Goal: Browse casually

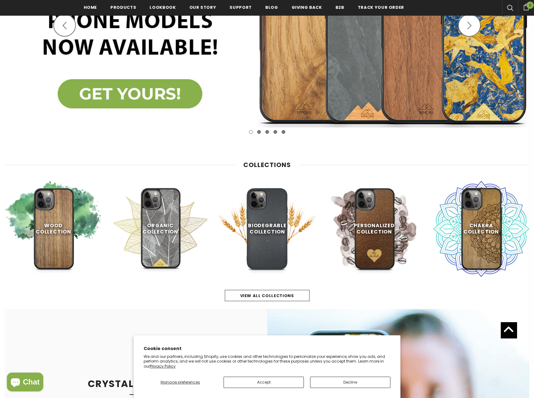
scroll to position [220, 0]
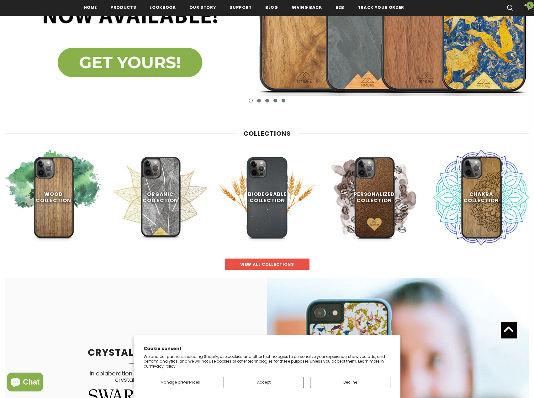
click at [287, 264] on span "view all collections" at bounding box center [267, 265] width 54 height 6
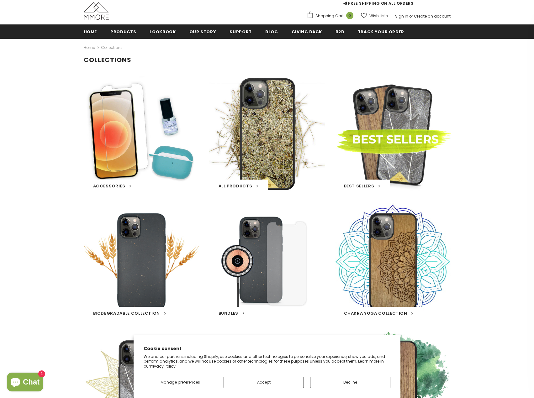
scroll to position [63, 0]
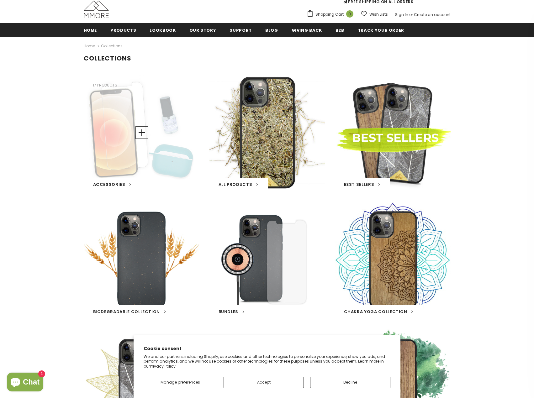
click at [154, 117] on div "Accessories 17 products" at bounding box center [142, 133] width 116 height 116
click at [140, 134] on link at bounding box center [142, 132] width 13 height 13
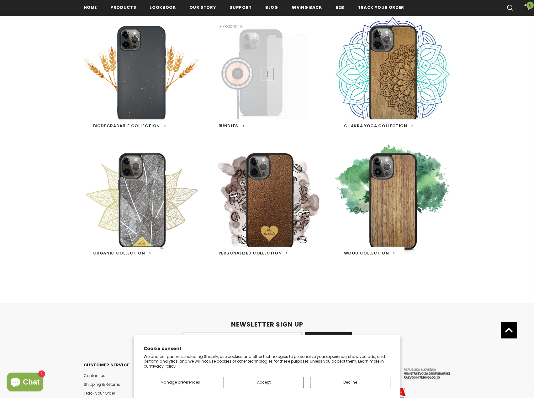
scroll to position [251, 0]
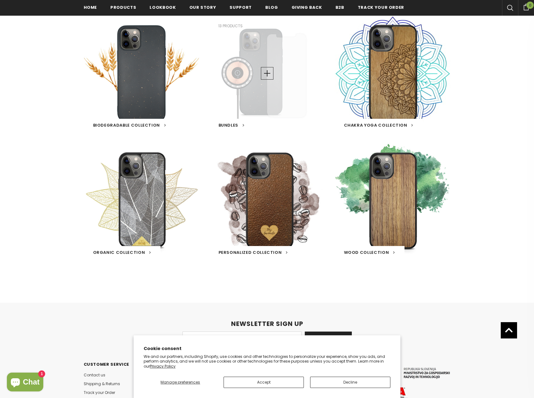
click at [270, 104] on div "BUNDLES 13 products" at bounding box center [267, 73] width 116 height 116
click at [265, 72] on link at bounding box center [267, 73] width 13 height 13
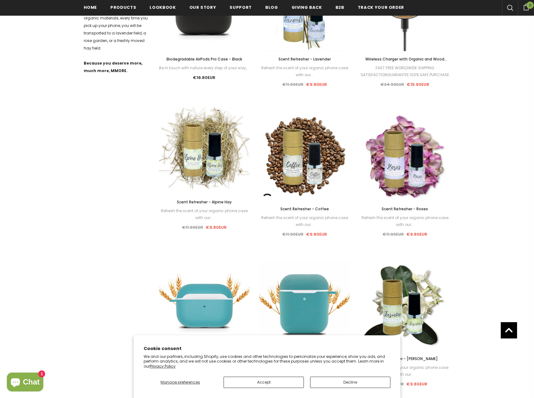
scroll to position [471, 0]
